Goal: Task Accomplishment & Management: Complete application form

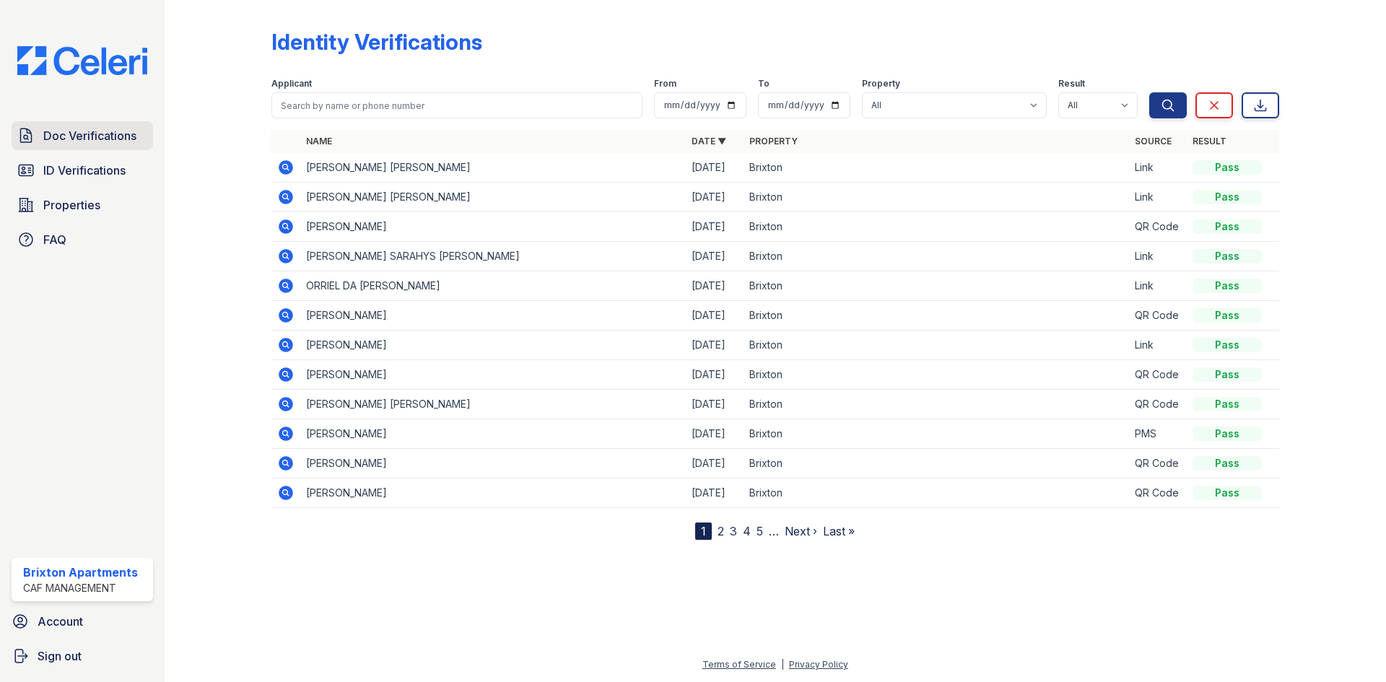
click at [85, 130] on span "Doc Verifications" at bounding box center [89, 135] width 93 height 17
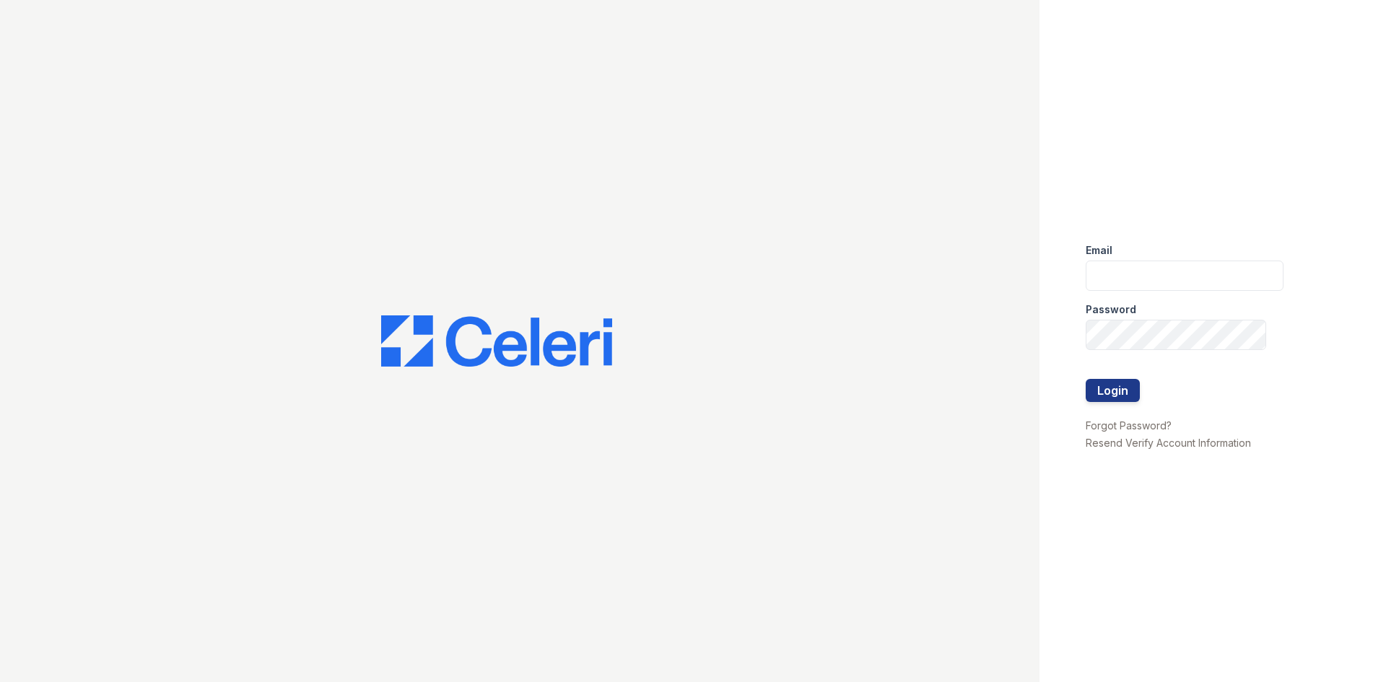
type input "brixton.pm@cafmanagement.com"
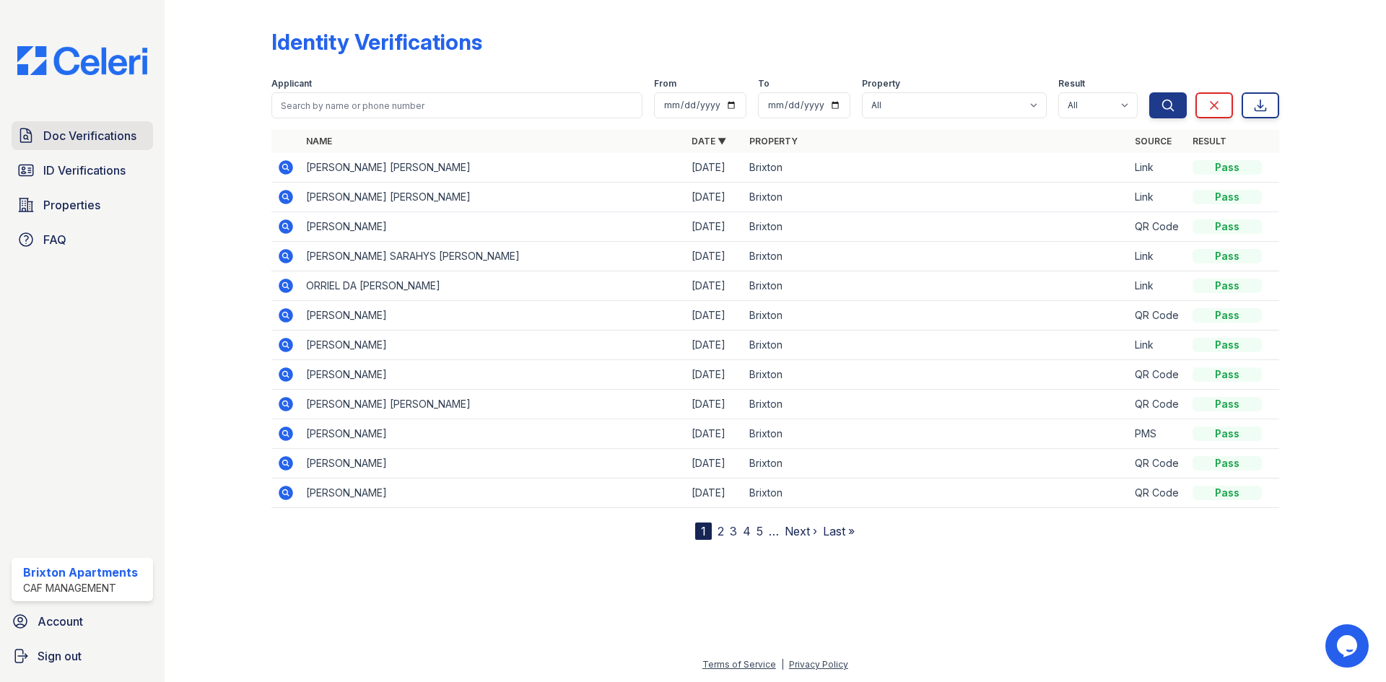
click at [49, 130] on span "Doc Verifications" at bounding box center [89, 135] width 93 height 17
